Goal: Connect with others: Connect with others

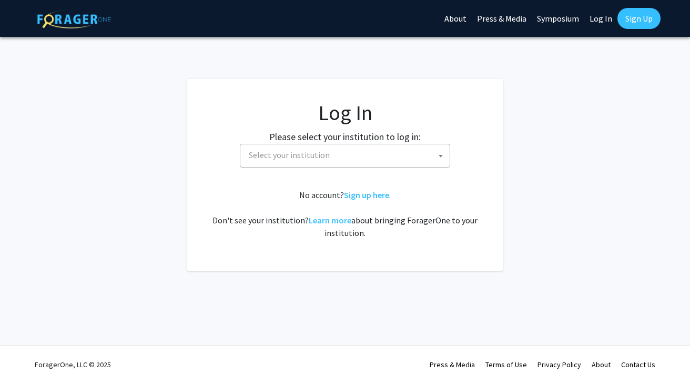
select select
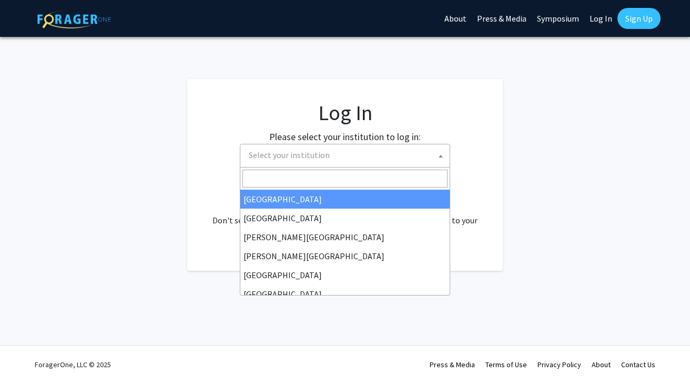
click at [350, 154] on span "Select your institution" at bounding box center [347, 155] width 205 height 22
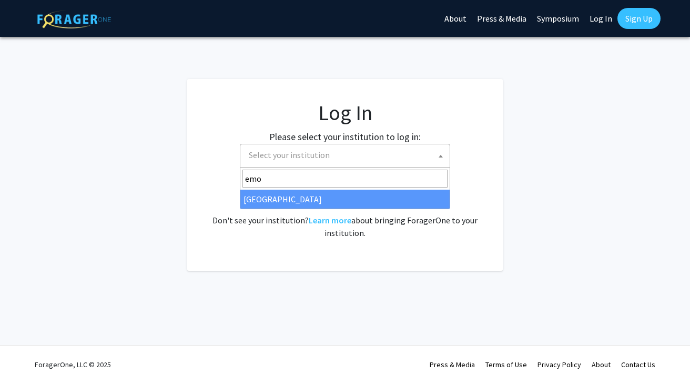
type input "emo"
select select "12"
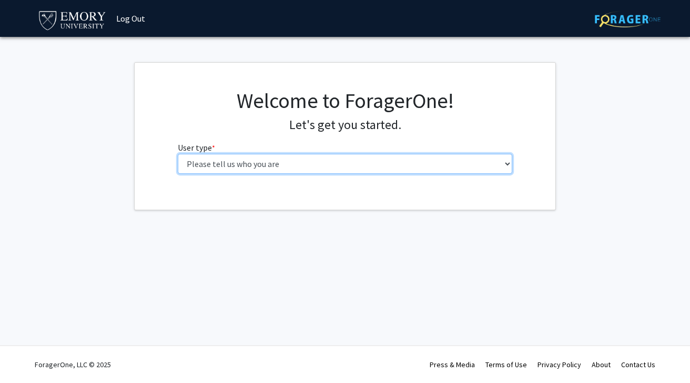
click at [214, 164] on select "Please tell us who you are Undergraduate Student Master's Student Doctoral Cand…" at bounding box center [345, 164] width 335 height 20
select select "1: undergrad"
click at [178, 154] on select "Please tell us who you are Undergraduate Student Master's Student Doctoral Cand…" at bounding box center [345, 164] width 335 height 20
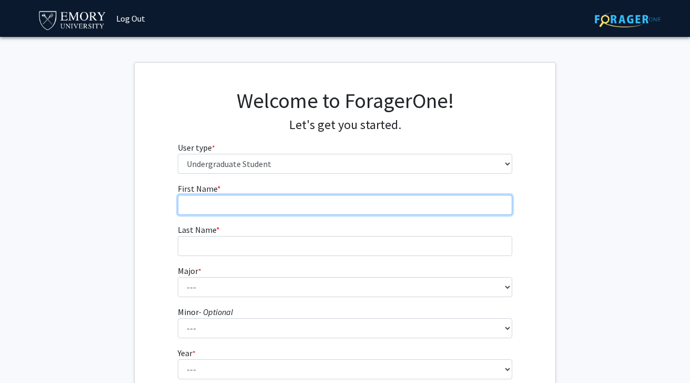
click at [219, 199] on input "First Name * required" at bounding box center [345, 205] width 335 height 20
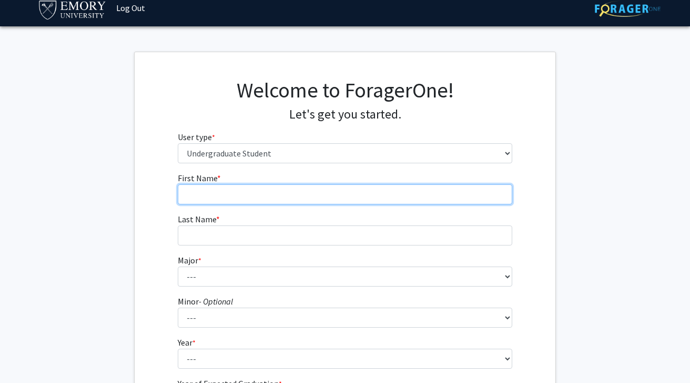
scroll to position [13, 0]
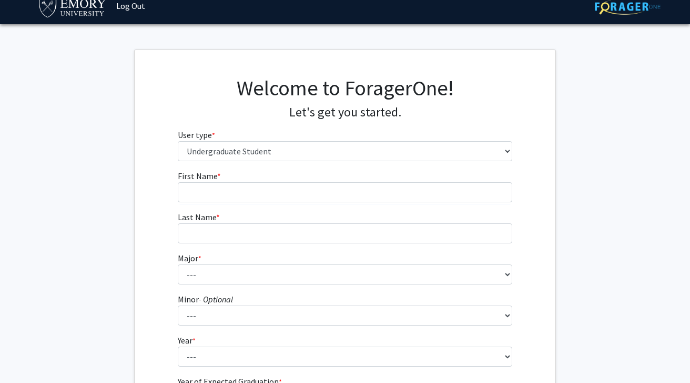
click at [244, 178] on fg-input "First Name * required" at bounding box center [345, 185] width 335 height 33
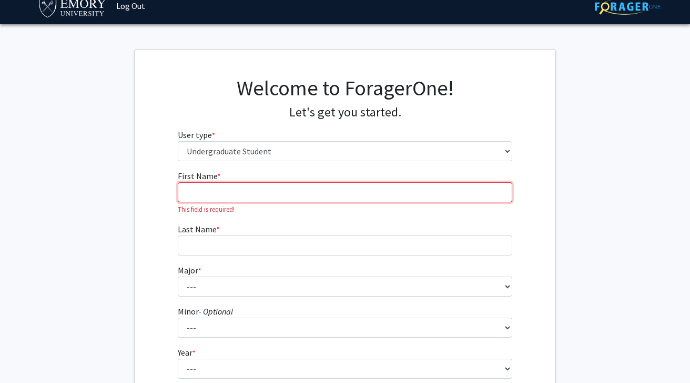
click at [244, 197] on input "First Name * required" at bounding box center [345, 192] width 335 height 20
type input "Congyu"
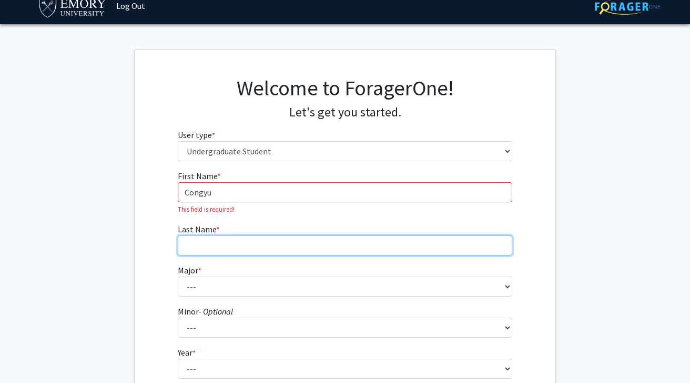
type input "Shi"
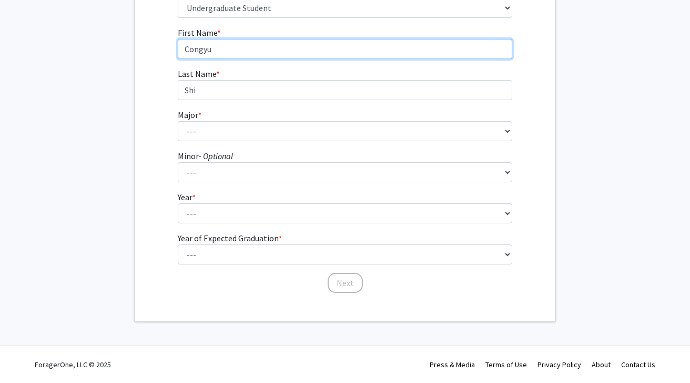
scroll to position [155, 0]
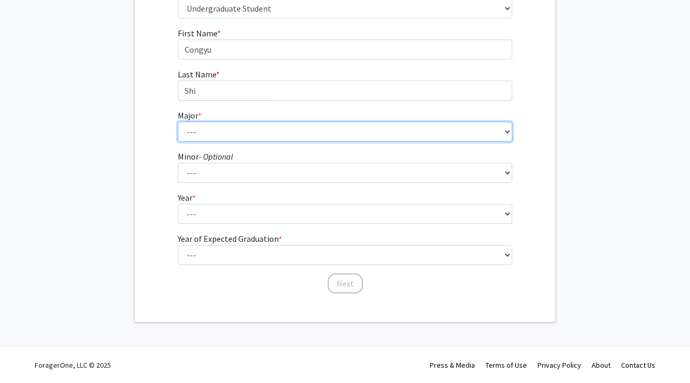
click at [250, 140] on select "--- Accounting African American Studies African Studies American Studies Analyt…" at bounding box center [345, 132] width 335 height 20
select select "56: 1016"
click at [178, 122] on select "--- Accounting African American Studies African Studies American Studies Analyt…" at bounding box center [345, 132] width 335 height 20
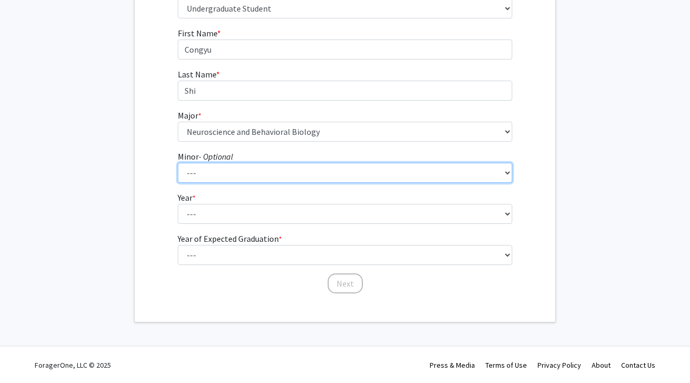
click at [225, 165] on select "--- African American Studies African Studies American Studies Ancient Mediterra…" at bounding box center [345, 173] width 335 height 20
select select "13: 740"
click at [178, 163] on select "--- African American Studies African Studies American Studies Ancient Mediterra…" at bounding box center [345, 173] width 335 height 20
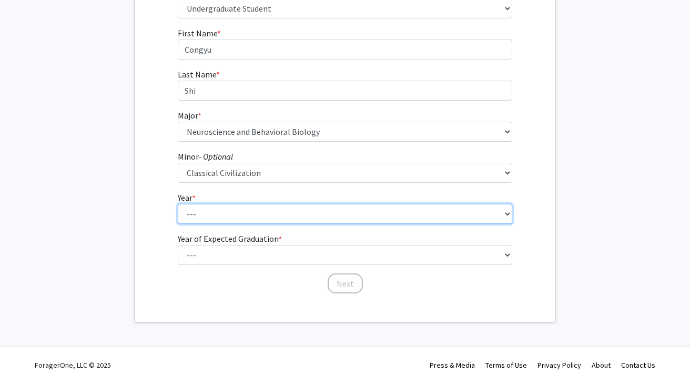
click at [214, 208] on select "--- First-year Sophomore Junior Senior Postbaccalaureate Certificate" at bounding box center [345, 214] width 335 height 20
select select "1: first-year"
click at [178, 204] on select "--- First-year Sophomore Junior Senior Postbaccalaureate Certificate" at bounding box center [345, 214] width 335 height 20
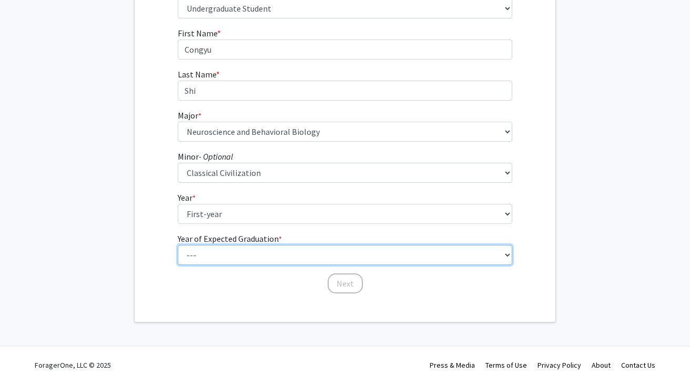
click at [212, 253] on select "--- 2025 2026 2027 2028 2029 2030 2031 2032 2033 2034" at bounding box center [345, 255] width 335 height 20
select select "5: 2029"
click at [178, 245] on select "--- 2025 2026 2027 2028 2029 2030 2031 2032 2033 2034" at bounding box center [345, 255] width 335 height 20
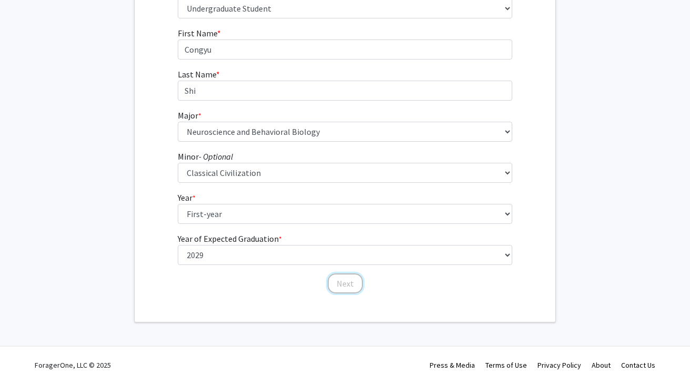
click at [357, 285] on button "Next" at bounding box center [345, 283] width 35 height 20
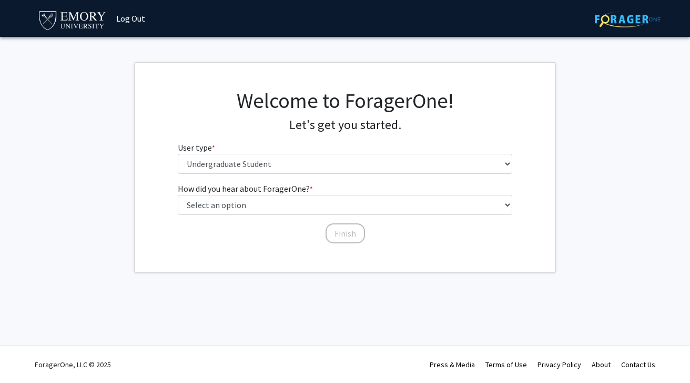
scroll to position [0, 0]
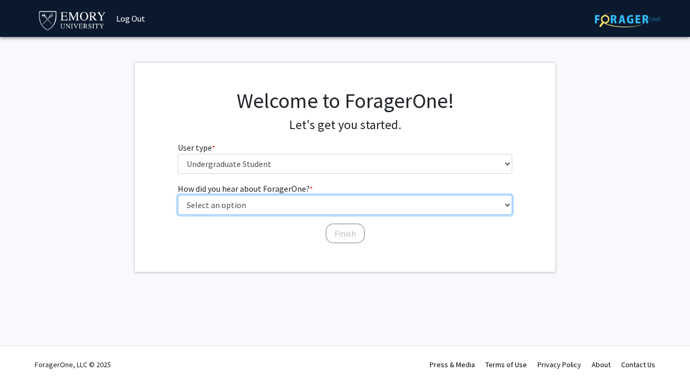
click at [370, 205] on select "Select an option Peer/student recommendation Faculty/staff recommendation Unive…" at bounding box center [345, 205] width 335 height 20
select select "3: university_website"
click at [178, 195] on select "Select an option Peer/student recommendation Faculty/staff recommendation Unive…" at bounding box center [345, 205] width 335 height 20
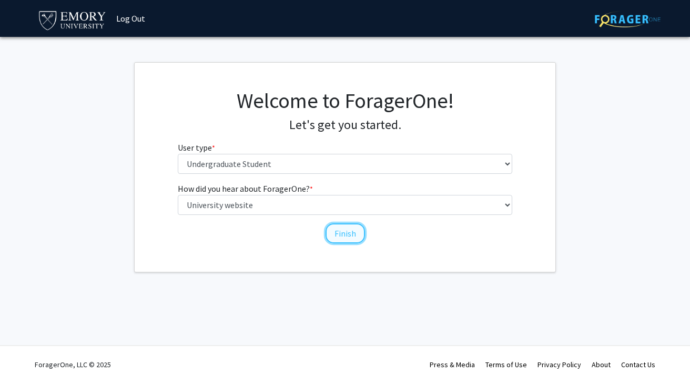
click at [336, 233] on button "Finish" at bounding box center [345, 233] width 39 height 20
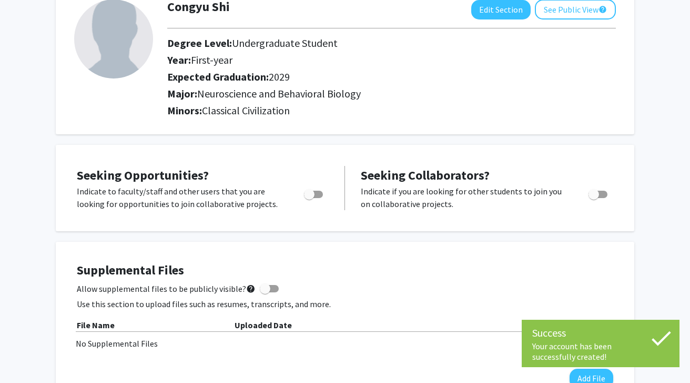
scroll to position [72, 0]
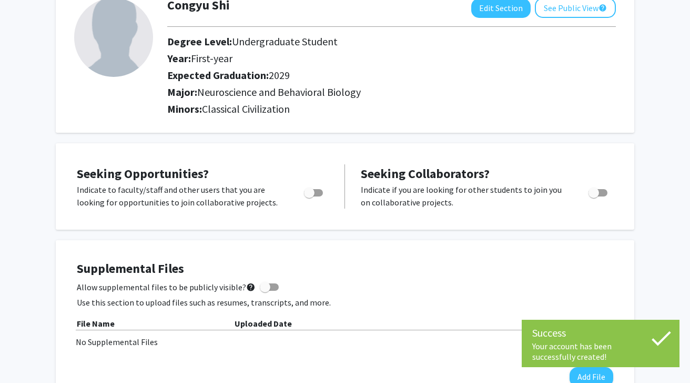
click at [318, 190] on span "Toggle" at bounding box center [313, 192] width 19 height 7
click at [309, 196] on input "Are you actively seeking opportunities?" at bounding box center [309, 196] width 1 height 1
checkbox input "true"
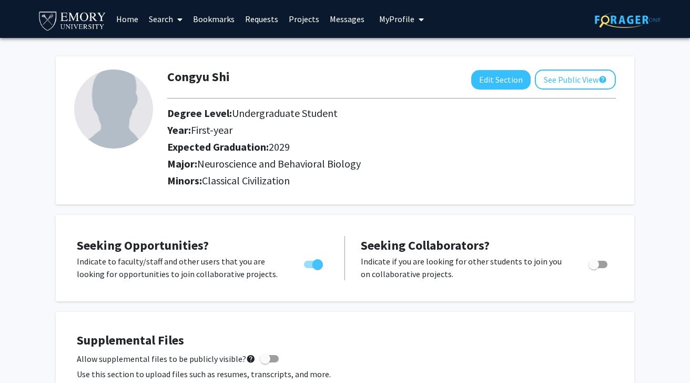
scroll to position [0, 0]
click at [159, 18] on link "Search" at bounding box center [166, 19] width 44 height 37
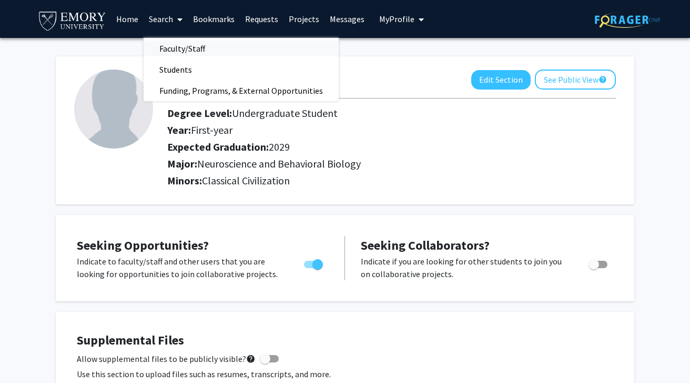
click at [173, 48] on span "Faculty/Staff" at bounding box center [182, 48] width 77 height 21
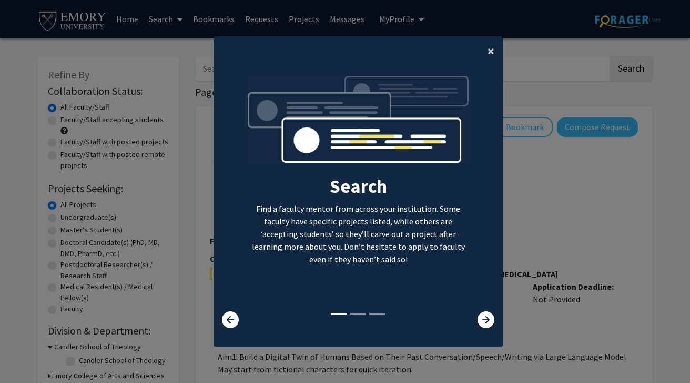
click at [488, 49] on span "×" at bounding box center [491, 51] width 7 height 16
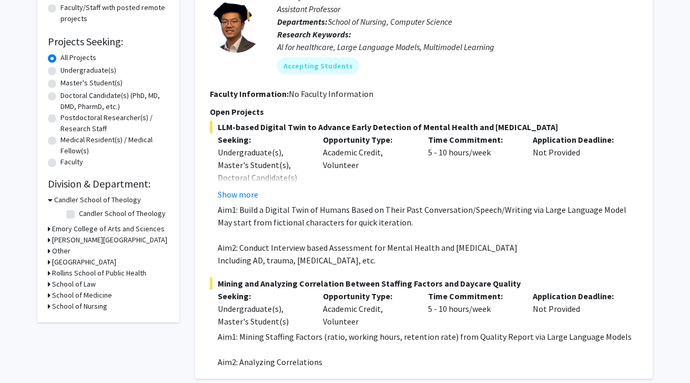
scroll to position [152, 0]
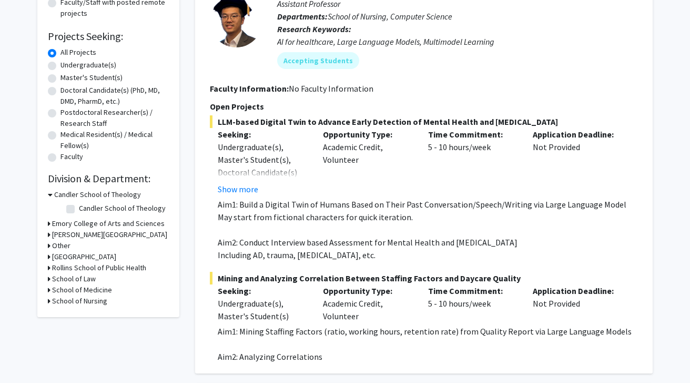
click at [111, 220] on h3 "Emory College of Arts and Sciences" at bounding box center [108, 223] width 113 height 11
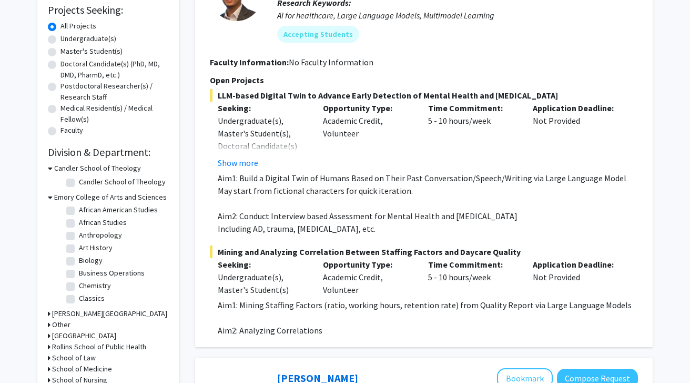
scroll to position [19, 0]
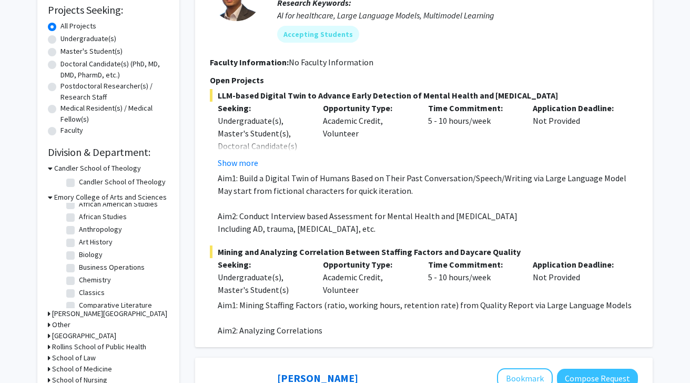
click at [79, 254] on label "Biology" at bounding box center [91, 254] width 24 height 11
click at [79, 254] on input "Biology" at bounding box center [82, 252] width 7 height 7
checkbox input "true"
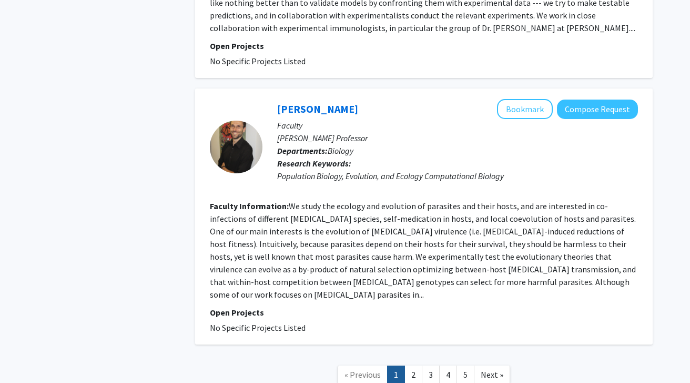
scroll to position [2036, 0]
click at [409, 364] on link "2" at bounding box center [414, 373] width 18 height 18
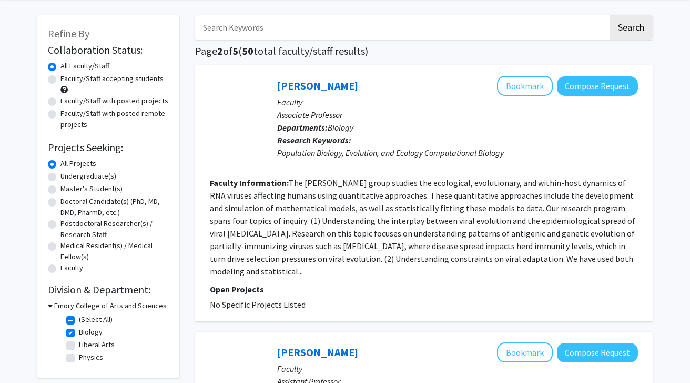
scroll to position [45, 0]
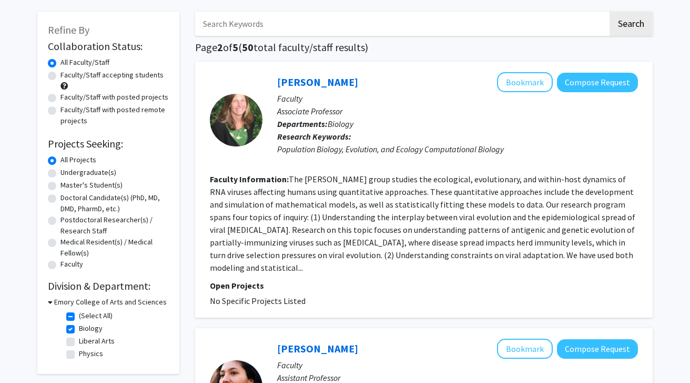
click at [61, 169] on label "Undergraduate(s)" at bounding box center [89, 172] width 56 height 11
click at [61, 169] on input "Undergraduate(s)" at bounding box center [64, 170] width 7 height 7
radio input "true"
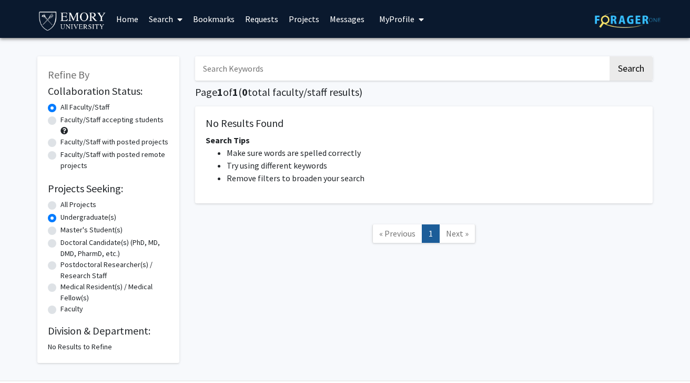
click at [61, 202] on label "All Projects" at bounding box center [79, 204] width 36 height 11
click at [61, 202] on input "All Projects" at bounding box center [64, 202] width 7 height 7
radio input "true"
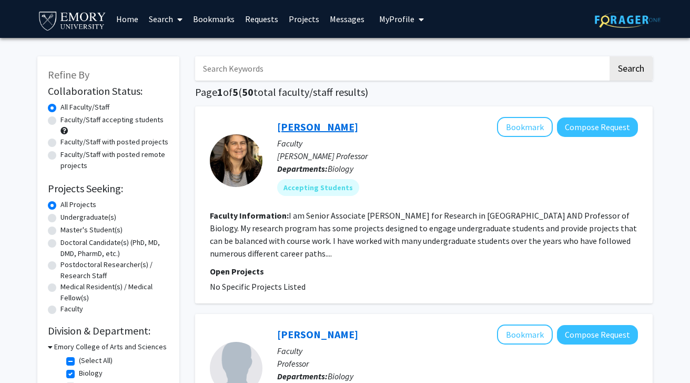
click at [293, 127] on link "Anita Corbett" at bounding box center [317, 126] width 81 height 13
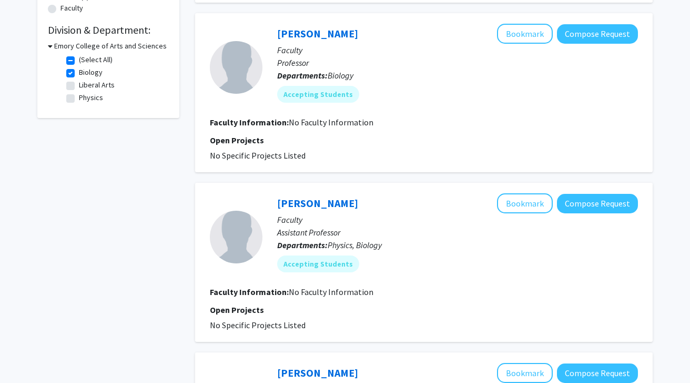
scroll to position [297, 0]
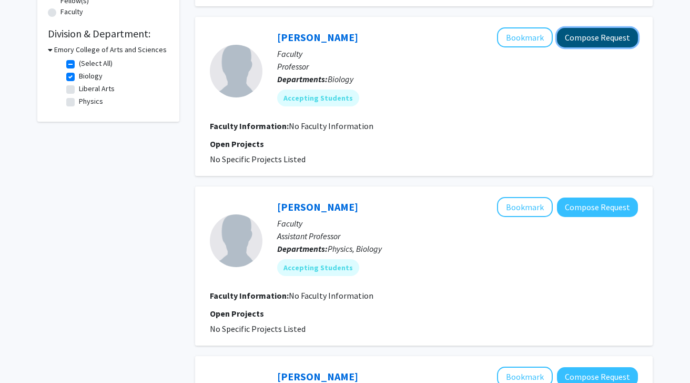
click at [595, 38] on button "Compose Request" at bounding box center [597, 37] width 81 height 19
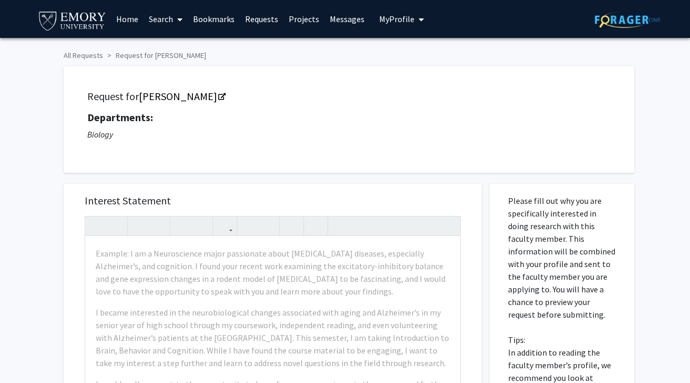
click at [152, 24] on link "Search" at bounding box center [166, 19] width 44 height 37
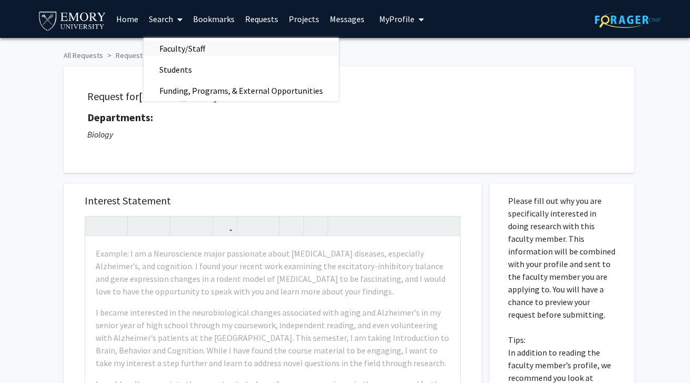
click at [170, 47] on span "Faculty/Staff" at bounding box center [182, 48] width 77 height 21
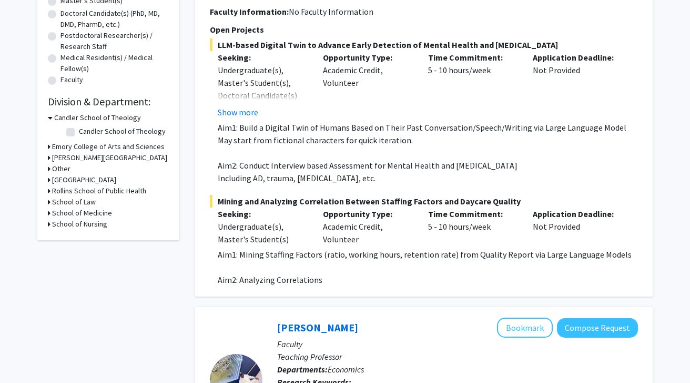
scroll to position [227, 0]
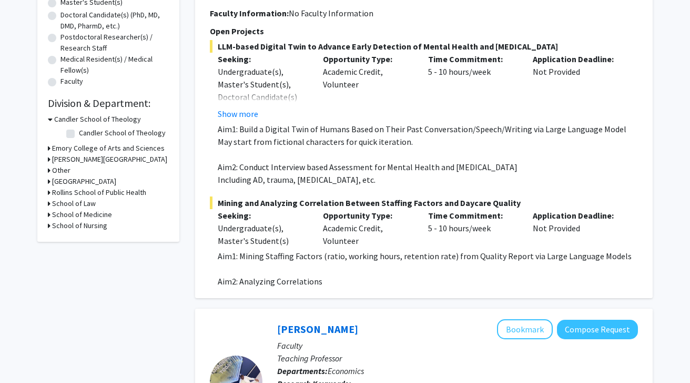
click at [87, 150] on h3 "Emory College of Arts and Sciences" at bounding box center [108, 148] width 113 height 11
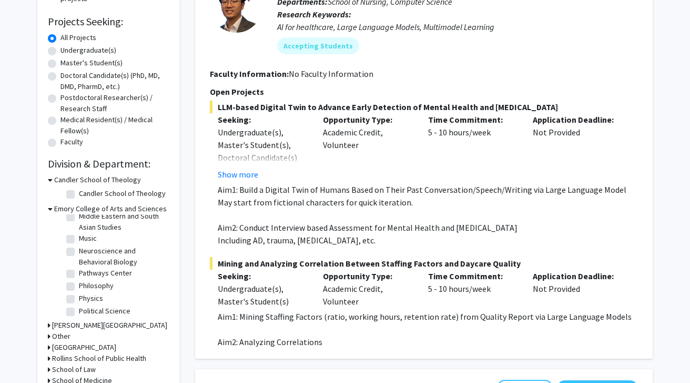
scroll to position [375, 0]
click at [79, 246] on label "Neuroscience and Behavioral Biology" at bounding box center [122, 257] width 87 height 22
click at [79, 246] on input "Neuroscience and Behavioral Biology" at bounding box center [82, 249] width 7 height 7
checkbox input "true"
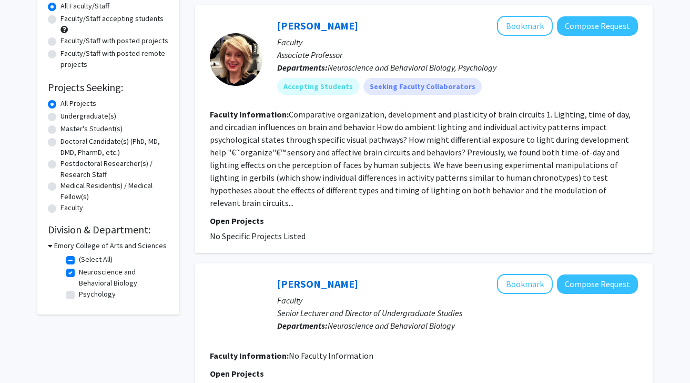
scroll to position [99, 0]
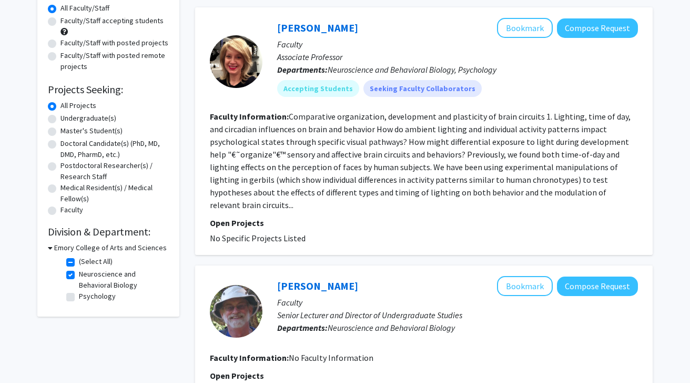
click at [71, 301] on fg-checkbox "Psychology Psychology" at bounding box center [116, 296] width 100 height 13
click at [79, 274] on label "Neuroscience and Behavioral Biology" at bounding box center [122, 279] width 87 height 22
click at [79, 274] on input "Neuroscience and Behavioral Biology" at bounding box center [82, 271] width 7 height 7
checkbox input "false"
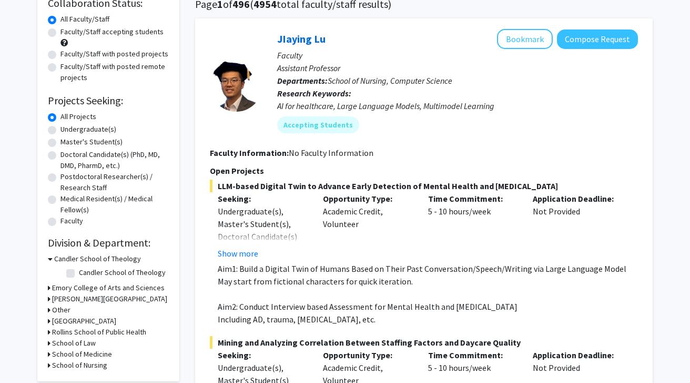
scroll to position [92, 0]
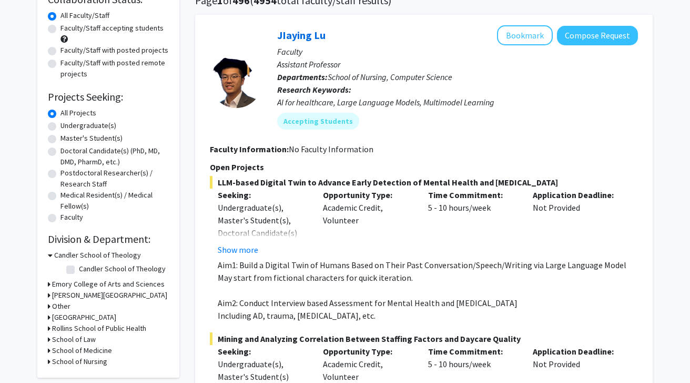
click at [76, 309] on div "Other" at bounding box center [108, 305] width 121 height 11
click at [73, 283] on h3 "Emory College of Arts and Sciences" at bounding box center [108, 283] width 113 height 11
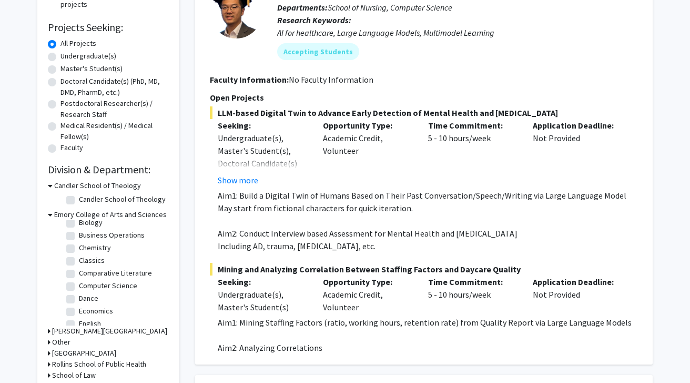
scroll to position [70, 0]
click at [79, 258] on label "Classics" at bounding box center [92, 259] width 26 height 11
click at [79, 258] on input "Classics" at bounding box center [82, 257] width 7 height 7
checkbox input "true"
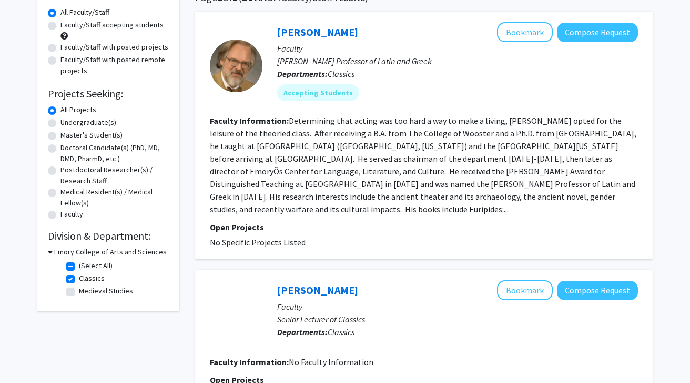
scroll to position [96, 0]
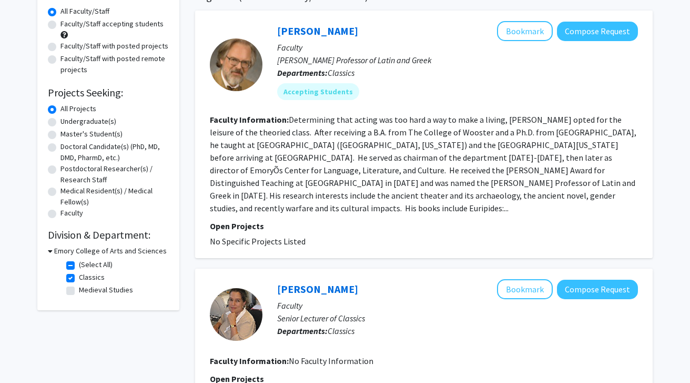
click at [79, 266] on label "(Select All)" at bounding box center [96, 264] width 34 height 11
click at [79, 266] on input "(Select All)" at bounding box center [82, 262] width 7 height 7
checkbox input "false"
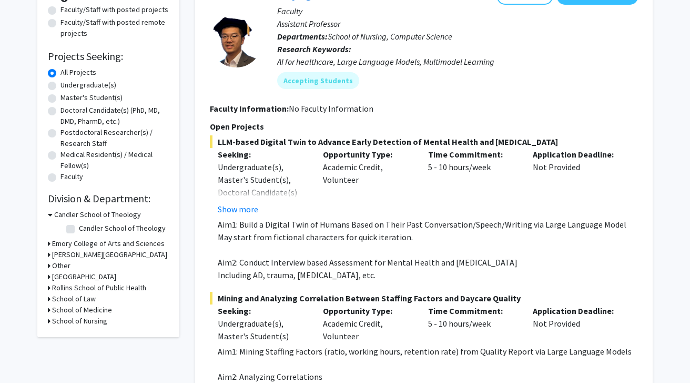
scroll to position [139, 0]
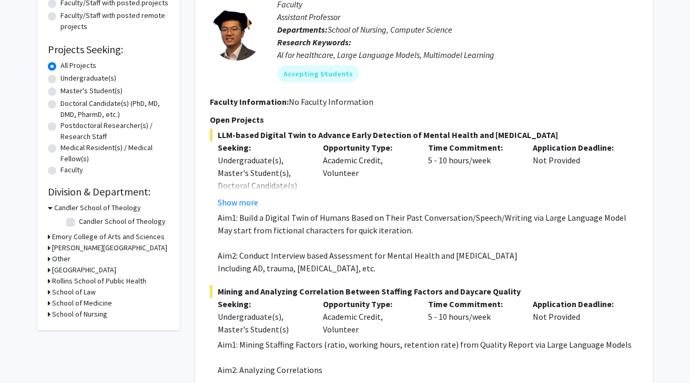
click at [76, 239] on h3 "Emory College of Arts and Sciences" at bounding box center [108, 236] width 113 height 11
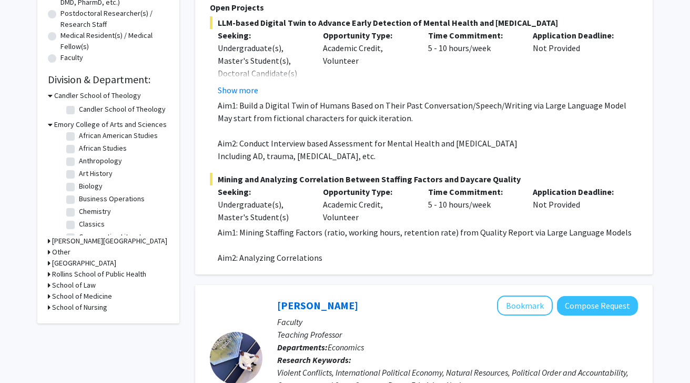
scroll to position [14, 0]
click at [79, 163] on label "Anthropology" at bounding box center [100, 161] width 43 height 11
click at [79, 163] on input "Anthropology" at bounding box center [82, 159] width 7 height 7
checkbox input "true"
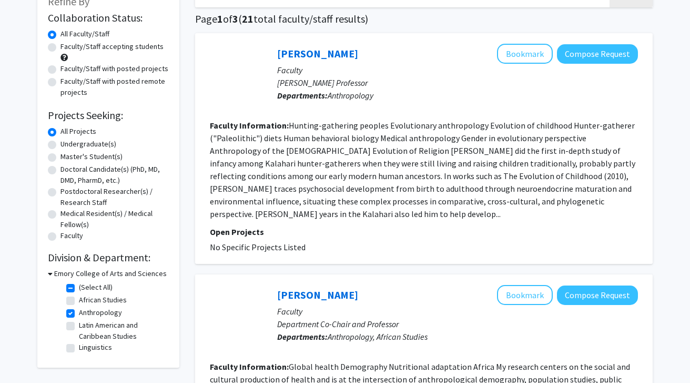
scroll to position [104, 0]
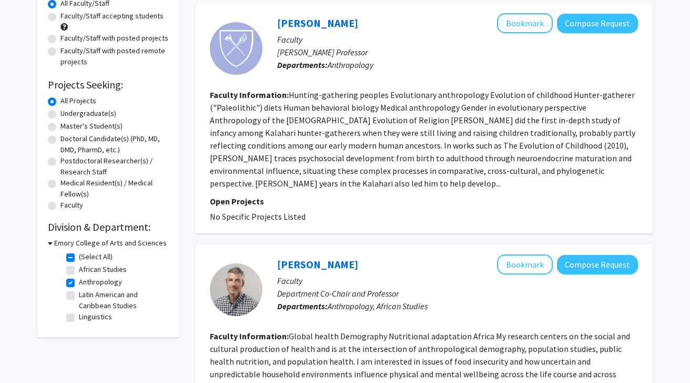
click at [71, 252] on fg-checkbox "(Select All) (Select All)" at bounding box center [116, 257] width 100 height 13
click at [79, 257] on label "(Select All)" at bounding box center [96, 256] width 34 height 11
click at [79, 257] on input "(Select All)" at bounding box center [82, 254] width 7 height 7
checkbox input "false"
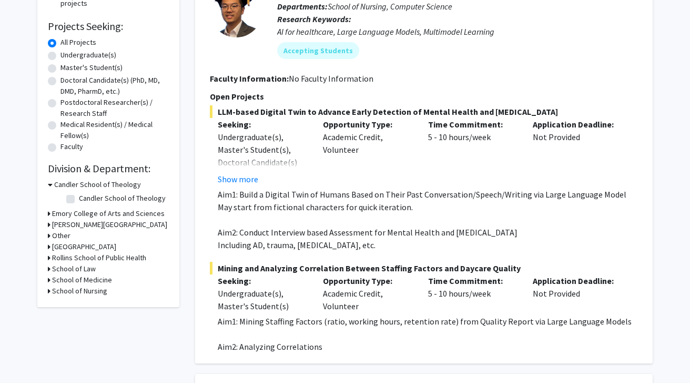
scroll to position [158, 0]
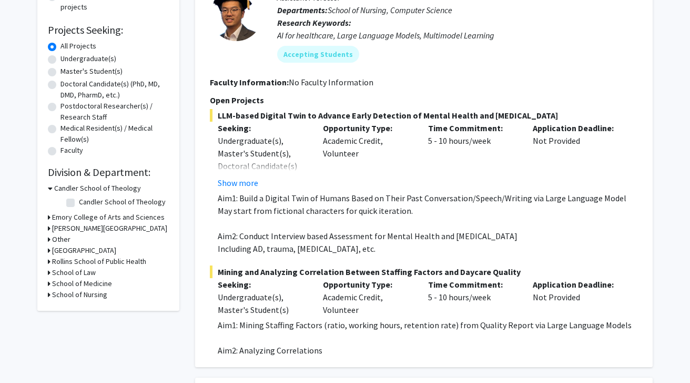
click at [72, 221] on h3 "Emory College of Arts and Sciences" at bounding box center [108, 217] width 113 height 11
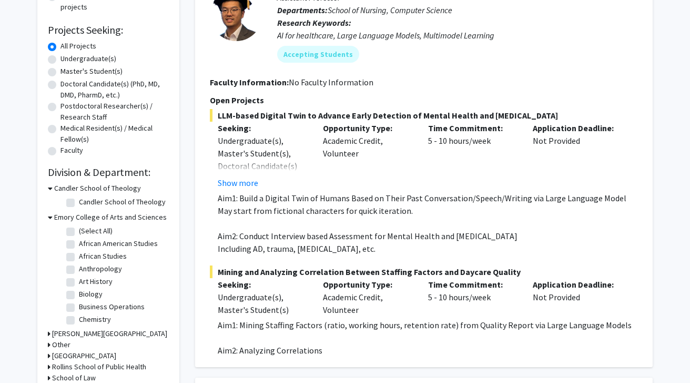
click at [79, 292] on label "Biology" at bounding box center [91, 293] width 24 height 11
click at [79, 292] on input "Biology" at bounding box center [82, 291] width 7 height 7
checkbox input "true"
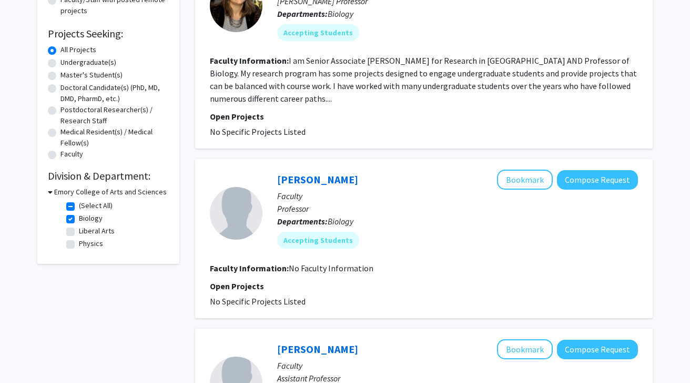
scroll to position [154, 0]
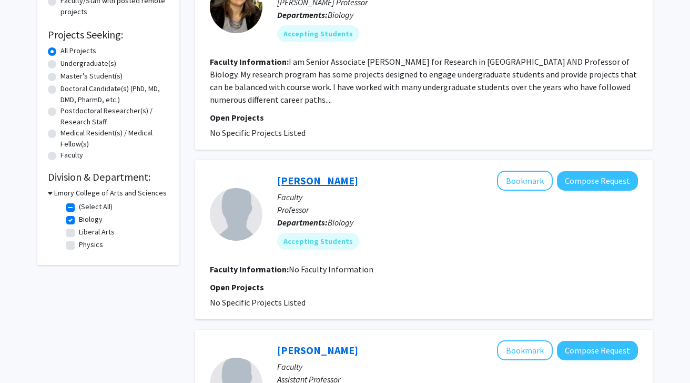
click at [310, 179] on link "Nicole Gerardo" at bounding box center [317, 180] width 81 height 13
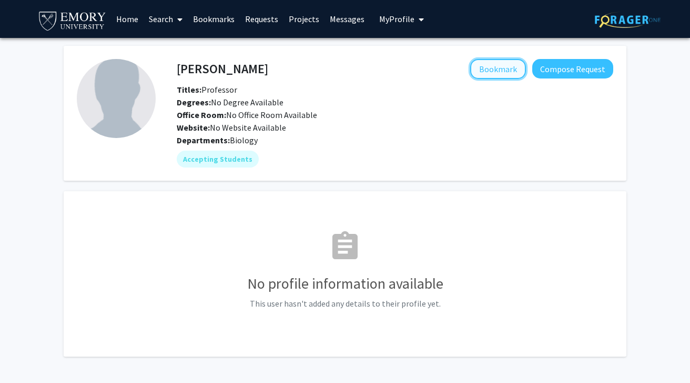
click at [503, 63] on button "Bookmark" at bounding box center [498, 69] width 56 height 20
